Goal: Task Accomplishment & Management: Use online tool/utility

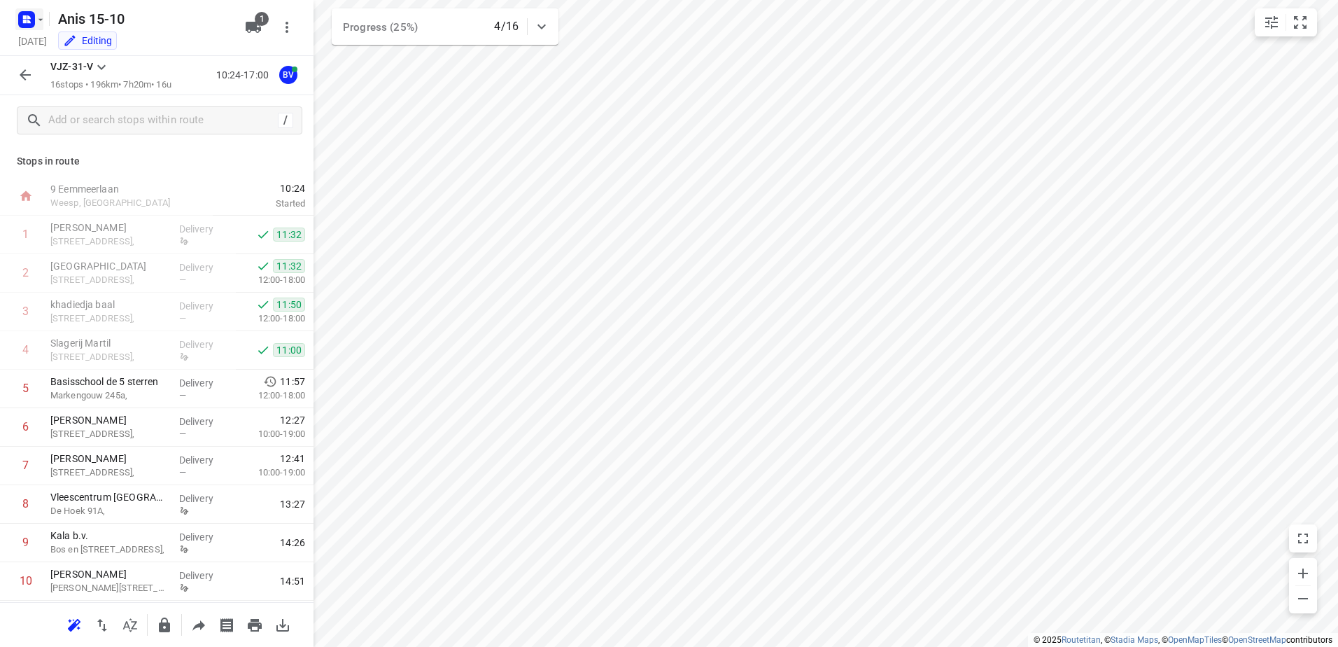
click at [45, 16] on icon "button" at bounding box center [40, 19] width 11 height 11
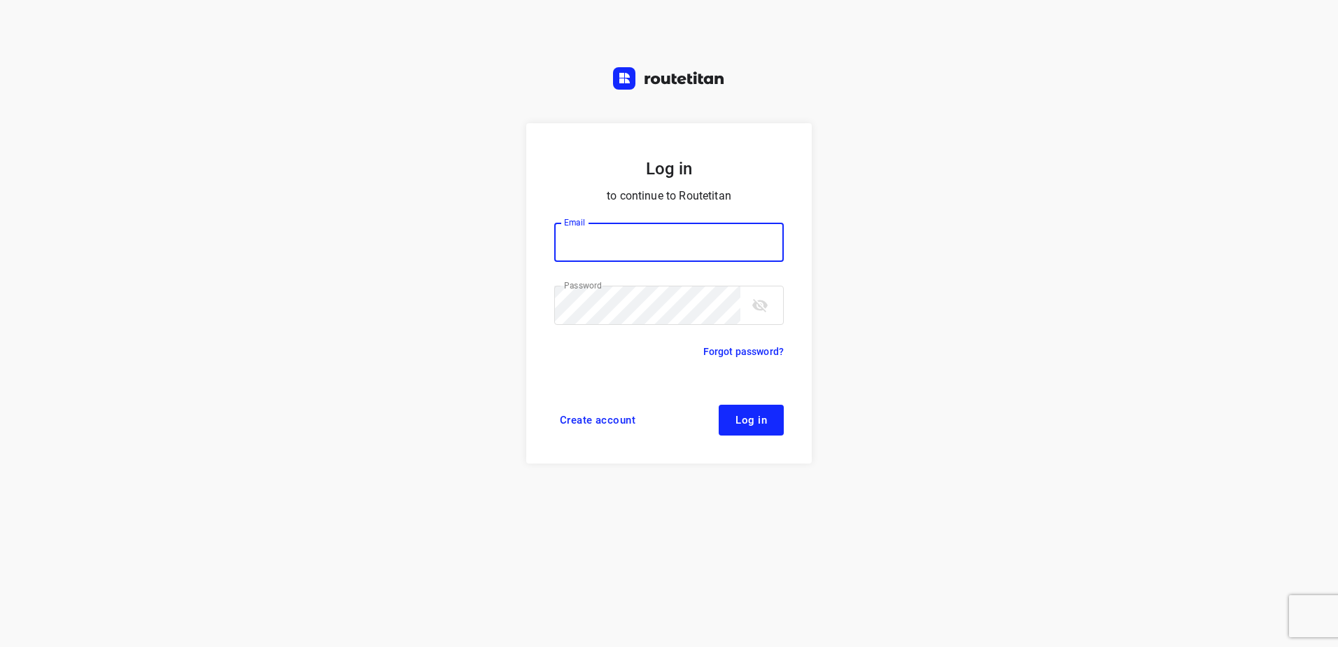
type input "horeca@kaddour.nl"
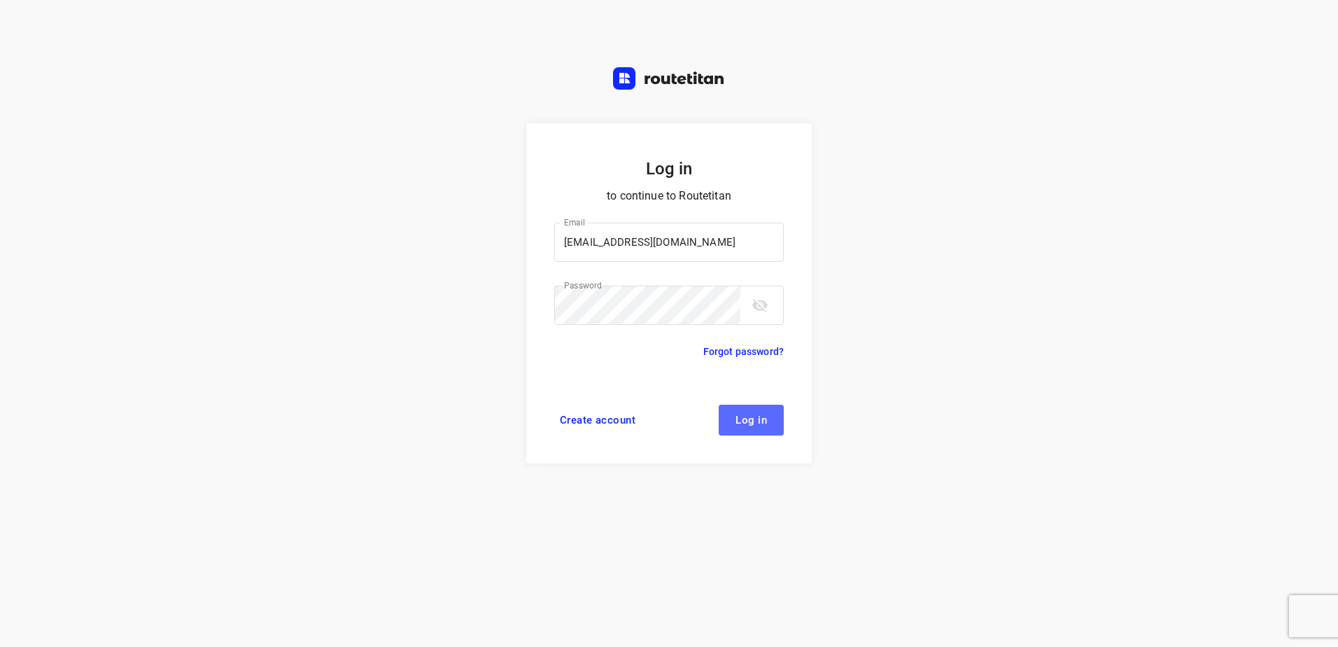
click at [752, 421] on span "Log in" at bounding box center [751, 419] width 31 height 11
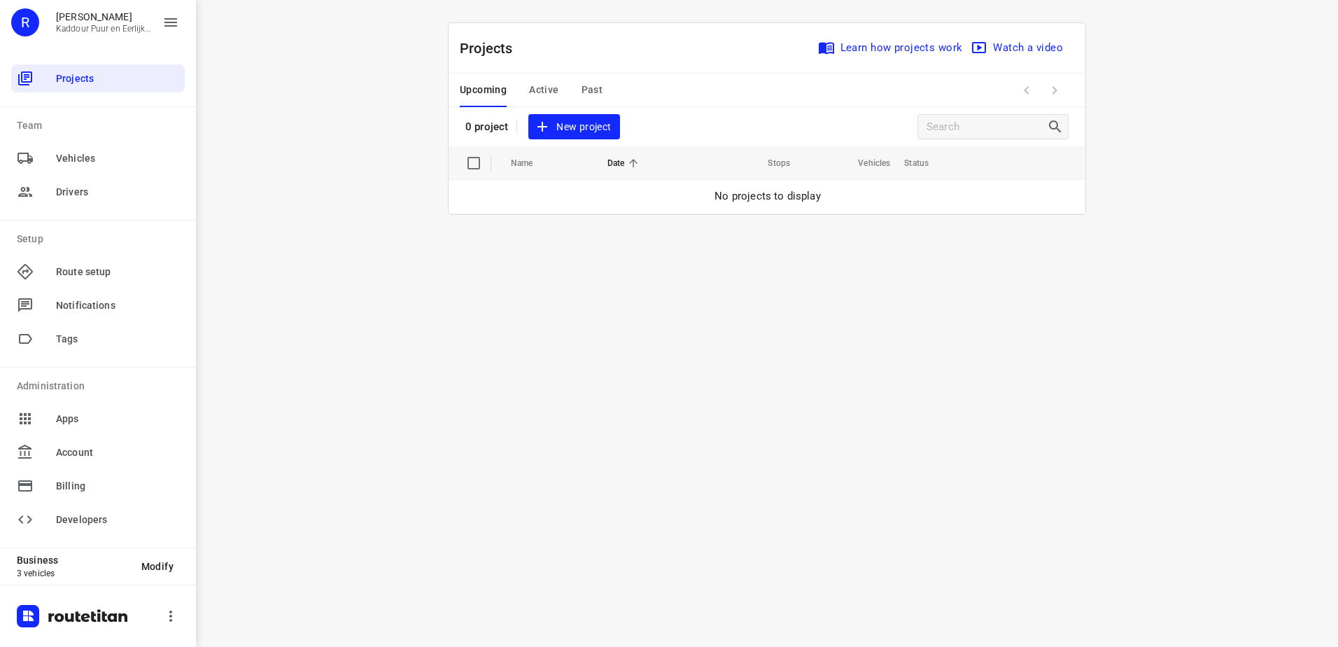
click at [553, 88] on span "Active" at bounding box center [543, 89] width 29 height 17
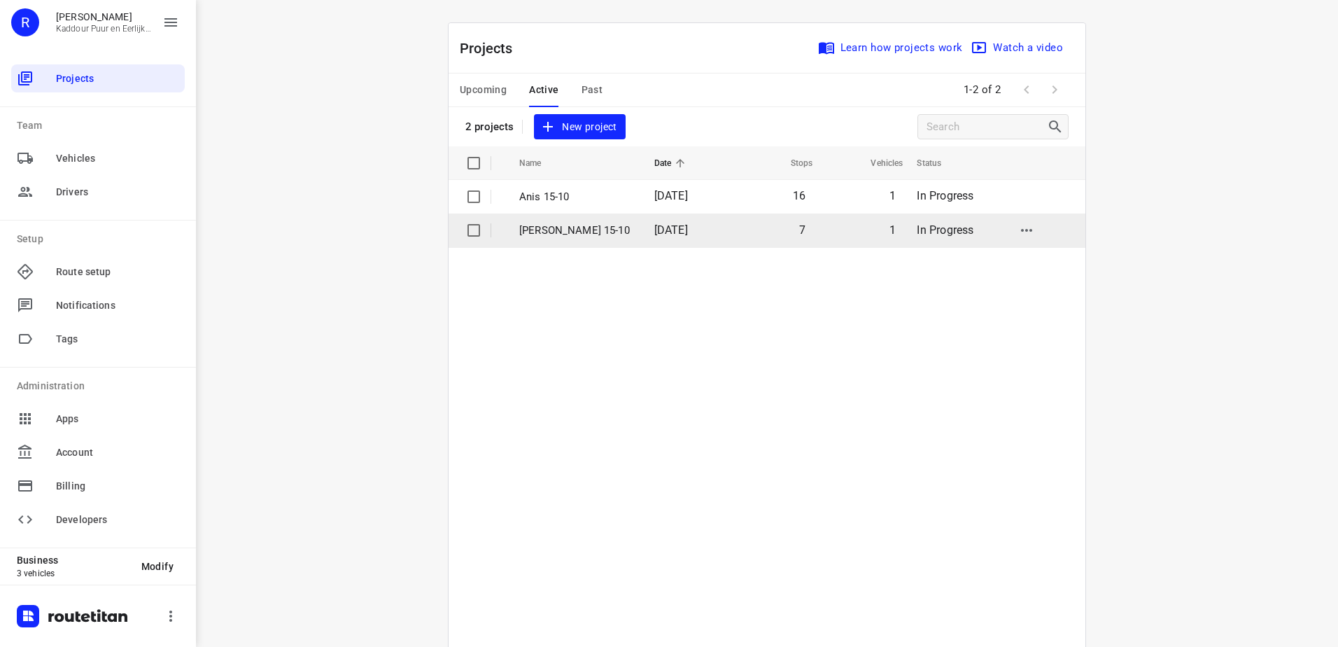
click at [558, 237] on p "[PERSON_NAME] 15-10" at bounding box center [576, 231] width 114 height 16
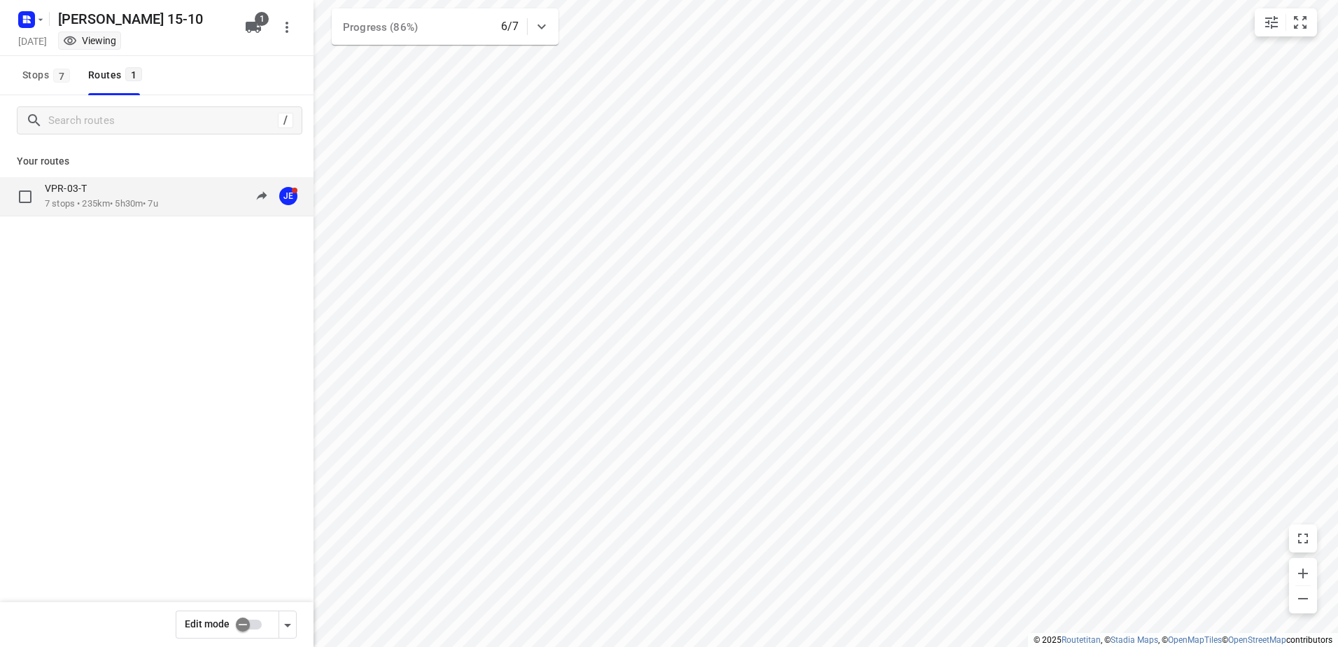
click at [112, 199] on p "7 stops • 235km • 5h30m • 7u" at bounding box center [101, 203] width 113 height 13
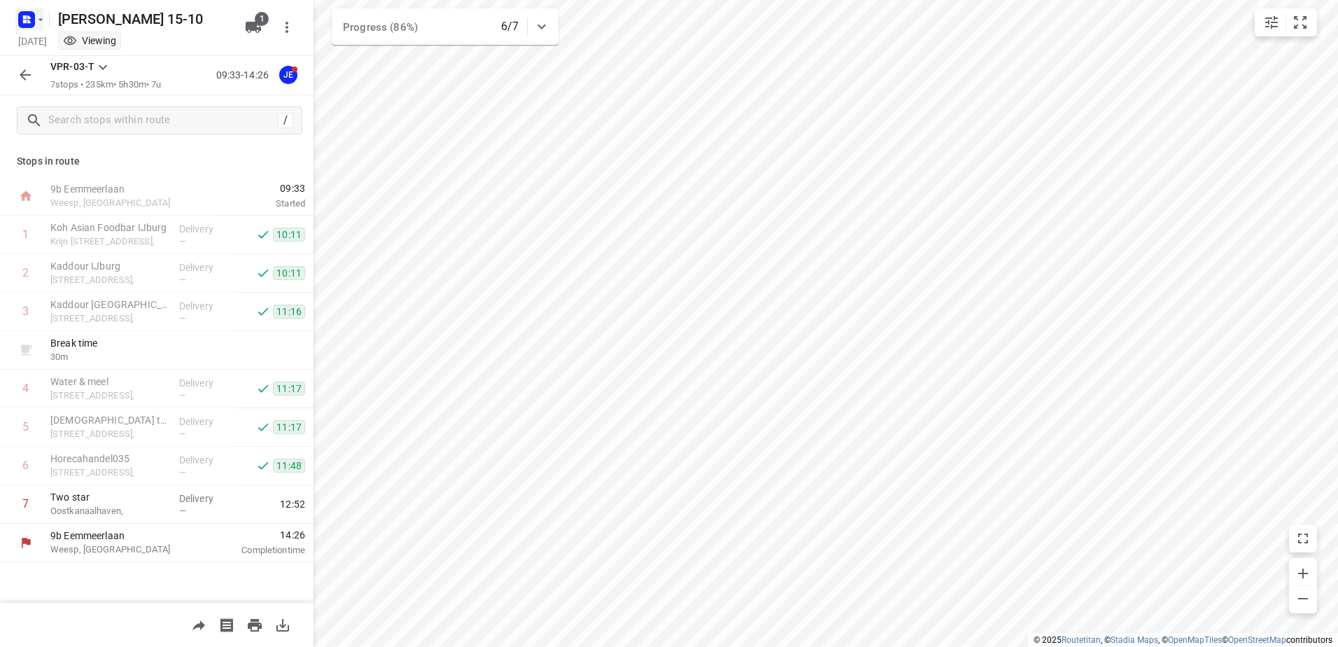
click at [42, 20] on icon "button" at bounding box center [40, 19] width 11 height 11
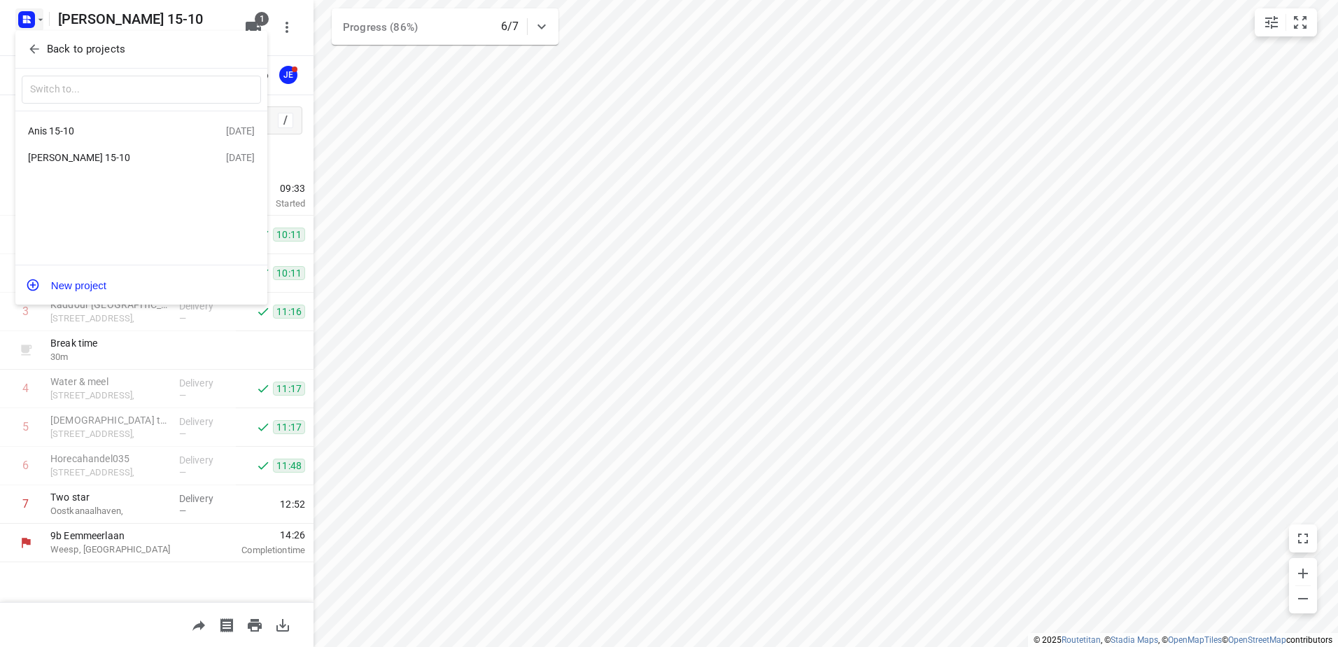
click at [80, 132] on div "Anis 15-10" at bounding box center [108, 130] width 161 height 11
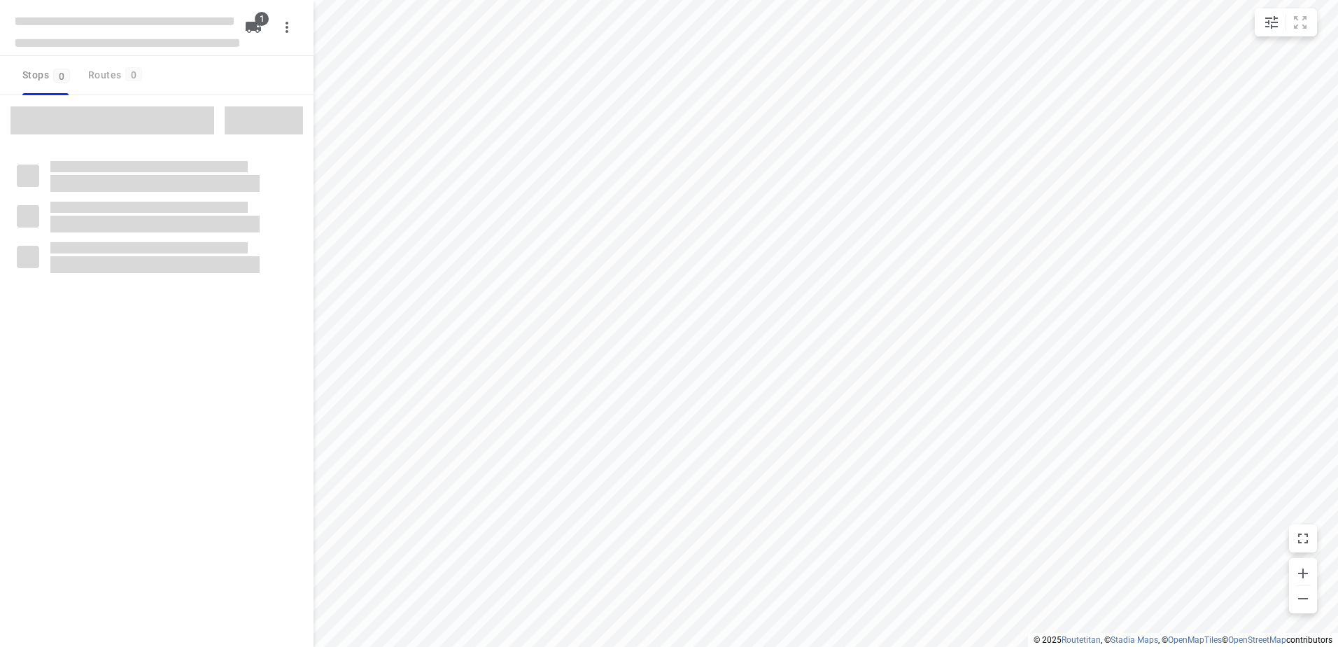
type input "distance"
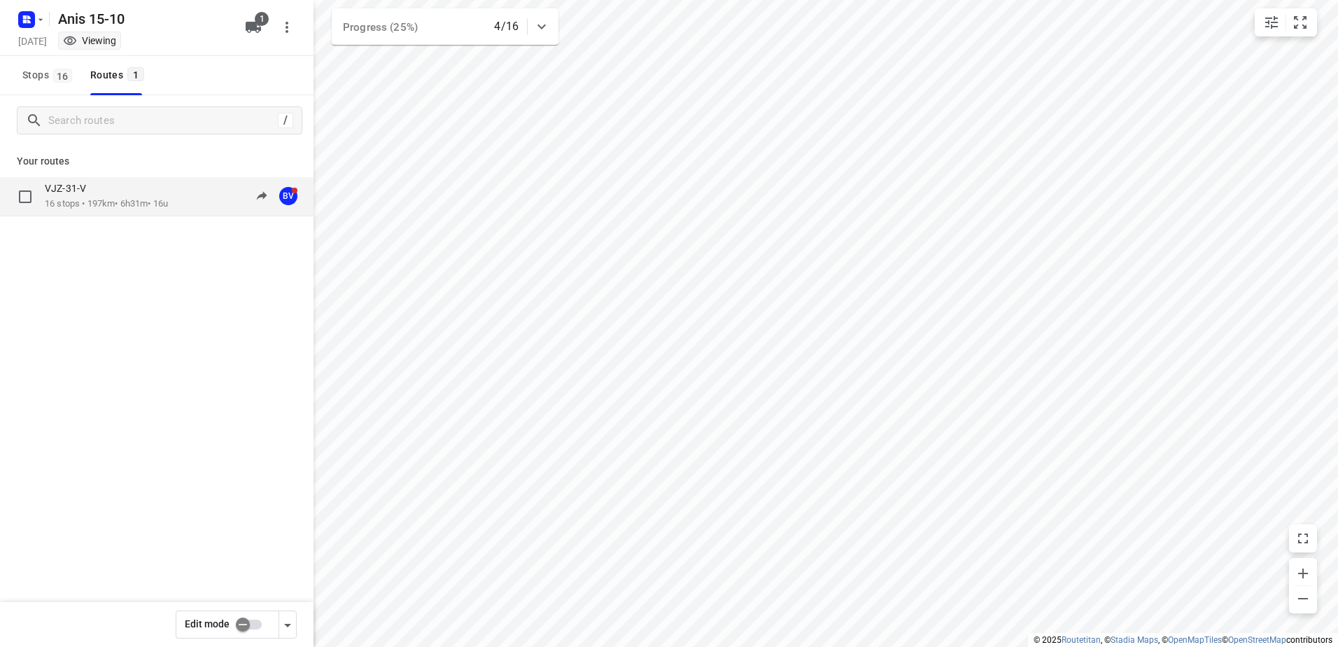
click at [81, 197] on div "VJZ-31-V" at bounding box center [106, 189] width 123 height 15
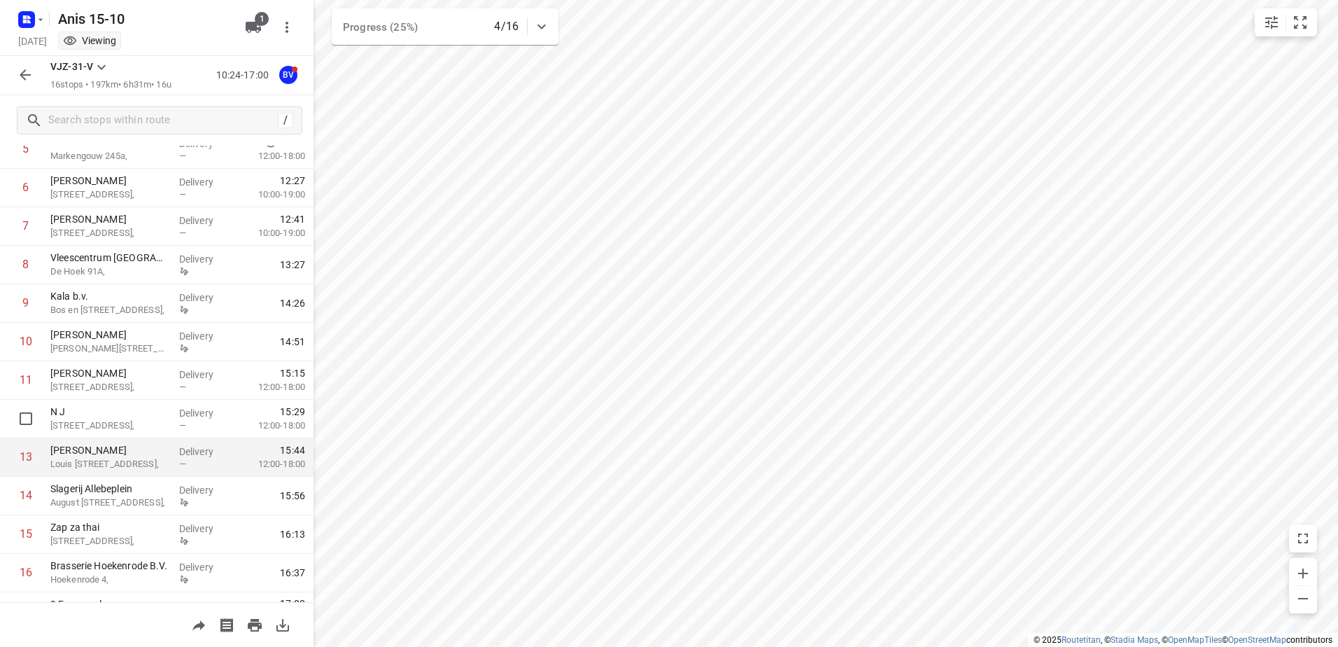
scroll to position [268, 0]
